Goal: Transaction & Acquisition: Book appointment/travel/reservation

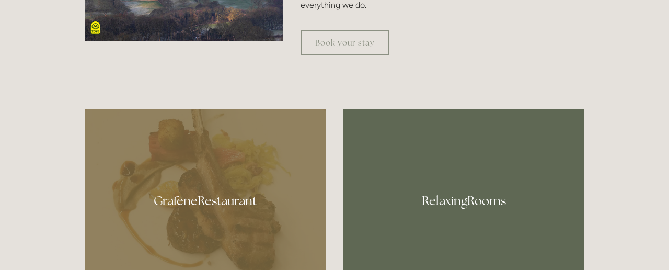
scroll to position [435, 0]
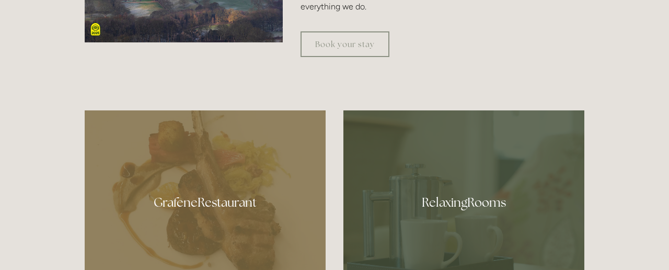
click at [463, 203] on div at bounding box center [463, 198] width 241 height 176
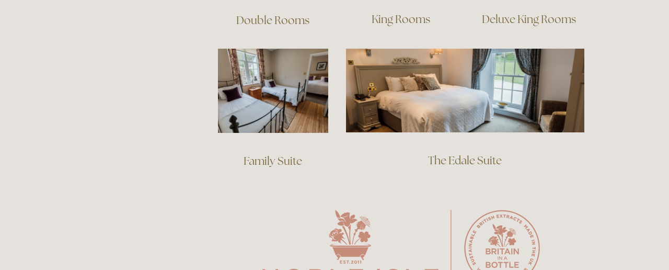
scroll to position [815, 0]
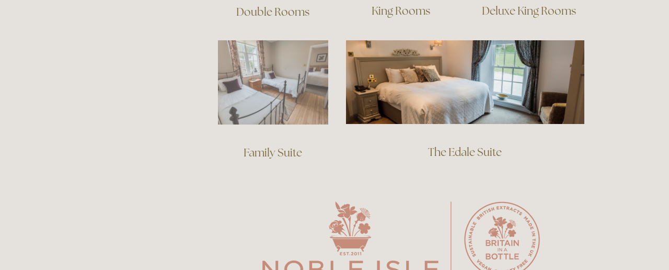
click at [268, 85] on img at bounding box center [273, 82] width 110 height 84
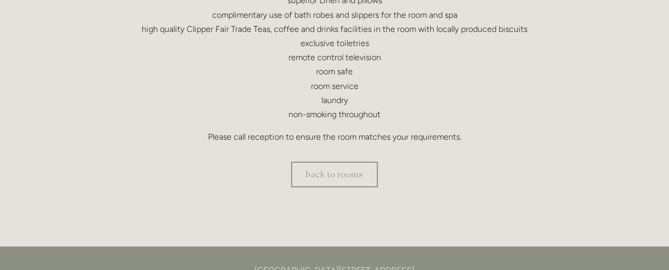
scroll to position [380, 0]
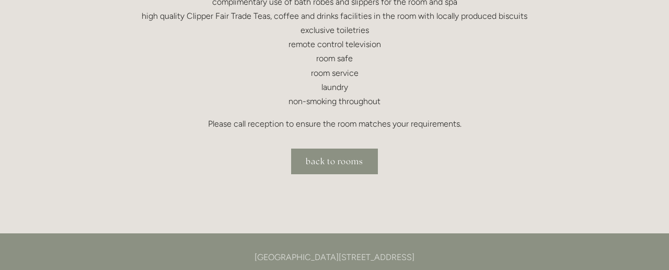
click at [321, 161] on link "back to rooms" at bounding box center [334, 161] width 87 height 26
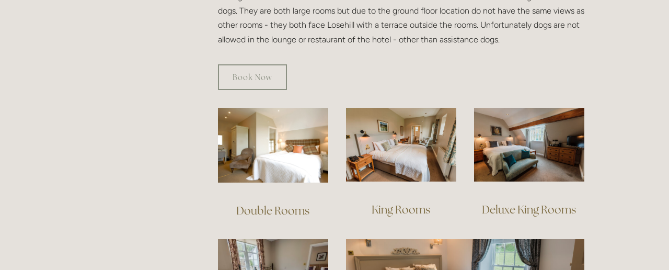
scroll to position [652, 0]
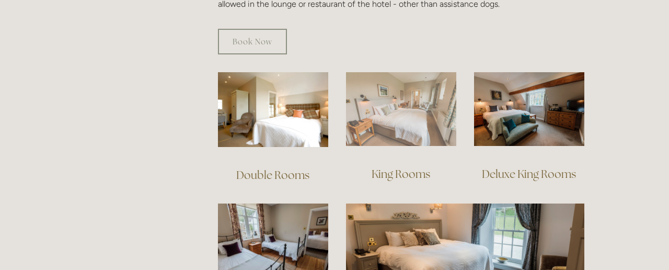
click at [405, 98] on img at bounding box center [401, 109] width 110 height 74
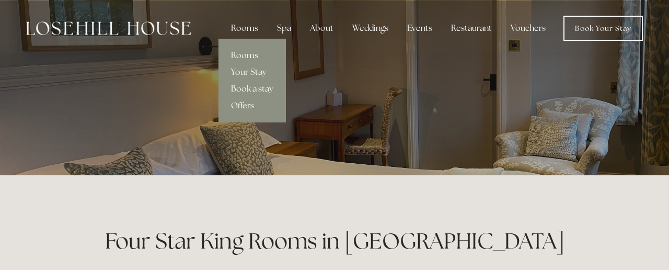
click at [241, 106] on link "Offers" at bounding box center [251, 105] width 67 height 17
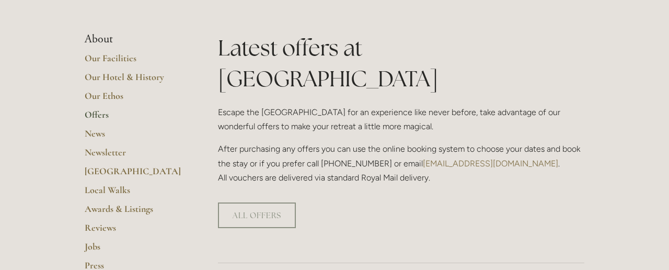
scroll to position [326, 0]
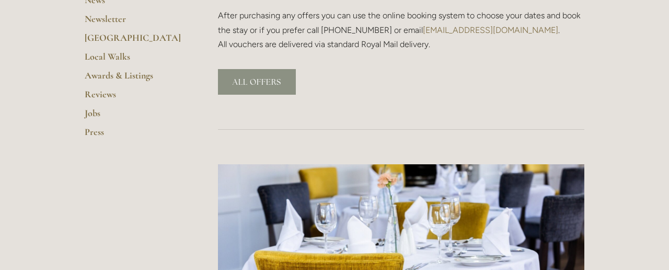
click at [261, 69] on link "ALL OFFERS" at bounding box center [257, 82] width 78 height 26
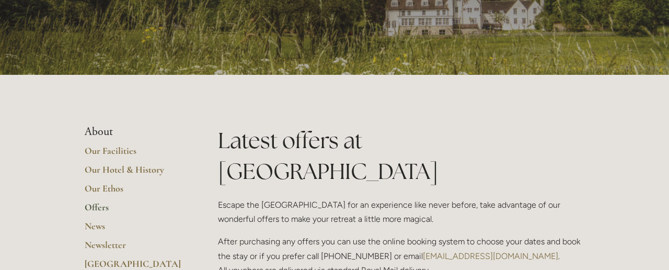
scroll to position [0, 0]
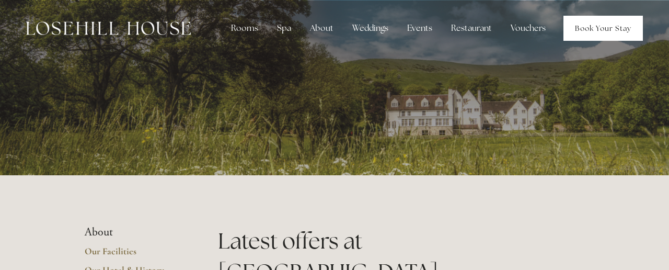
click at [586, 28] on link "Book Your Stay" at bounding box center [602, 28] width 79 height 25
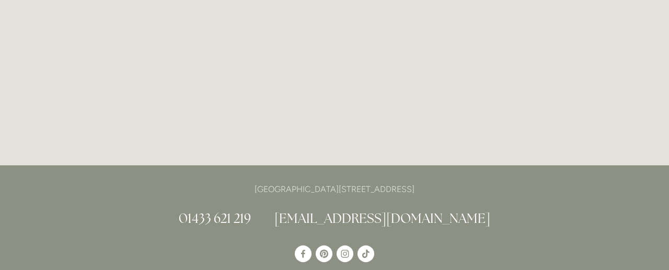
scroll to position [1751, 0]
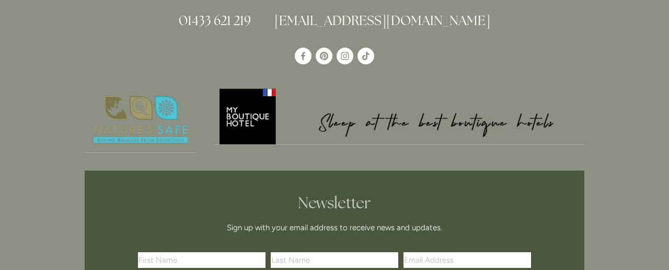
scroll to position [2067, 0]
